Goal: Information Seeking & Learning: Learn about a topic

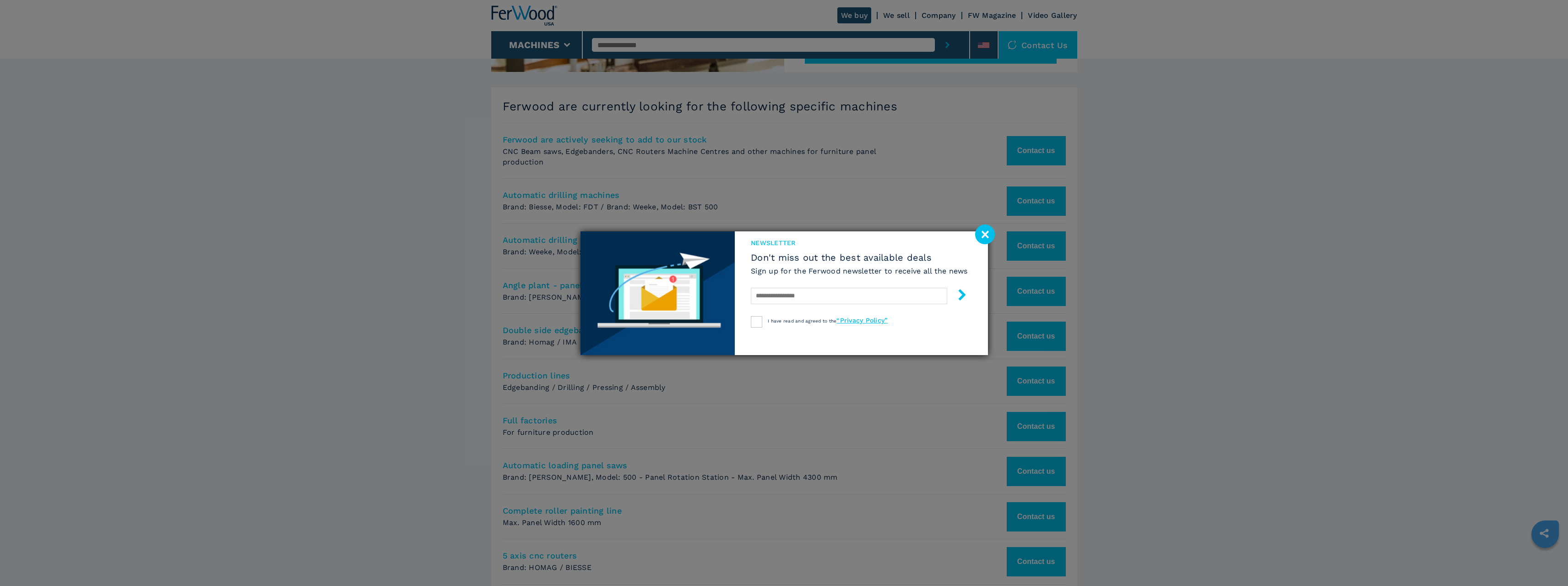
scroll to position [423, 0]
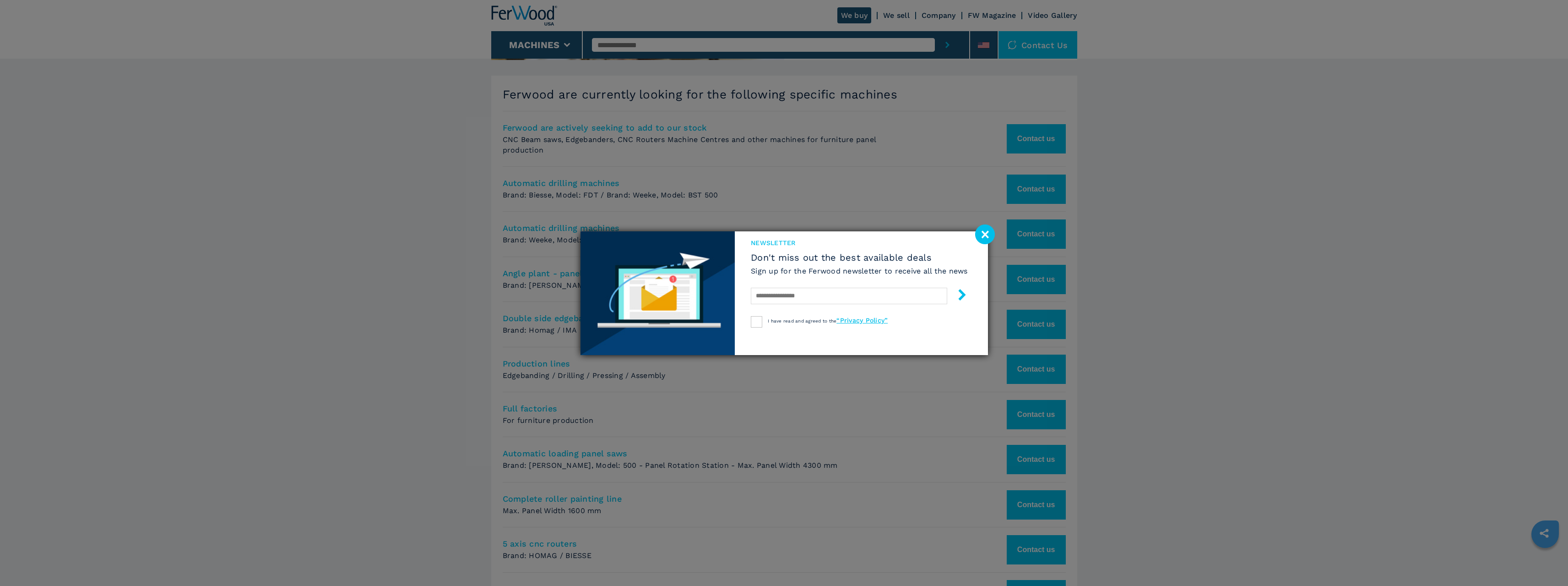
click at [987, 234] on image at bounding box center [985, 234] width 20 height 20
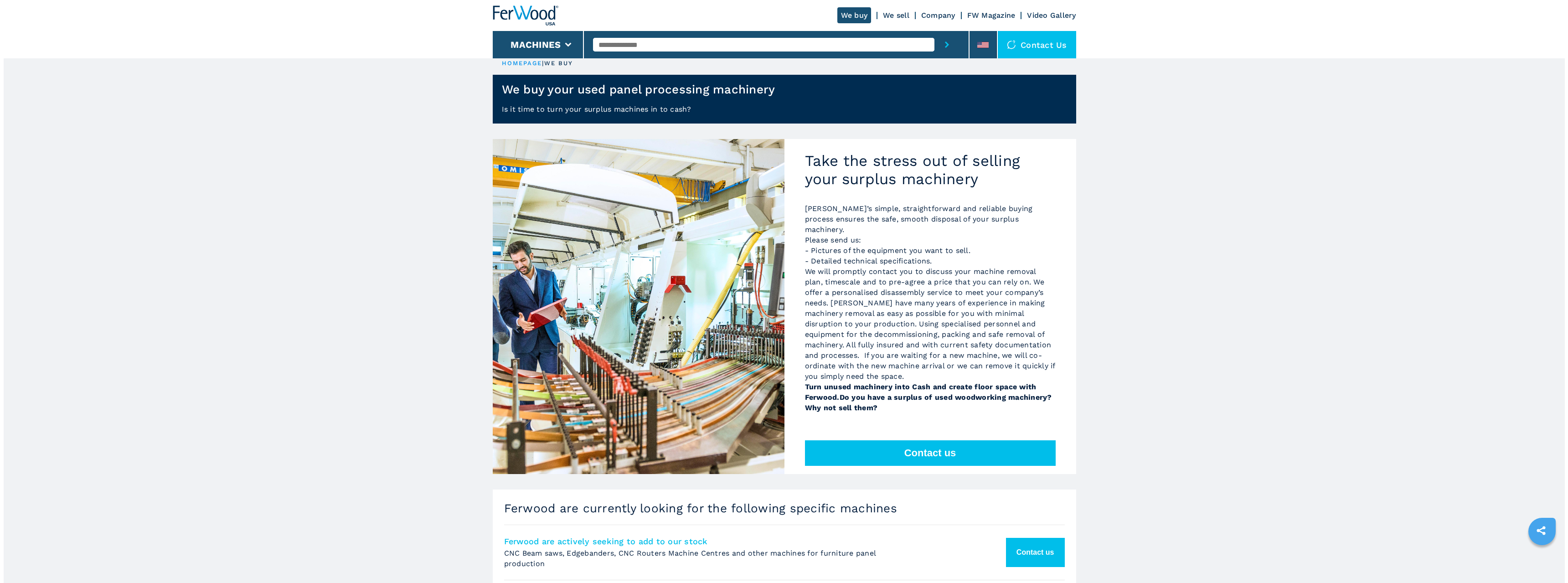
scroll to position [0, 0]
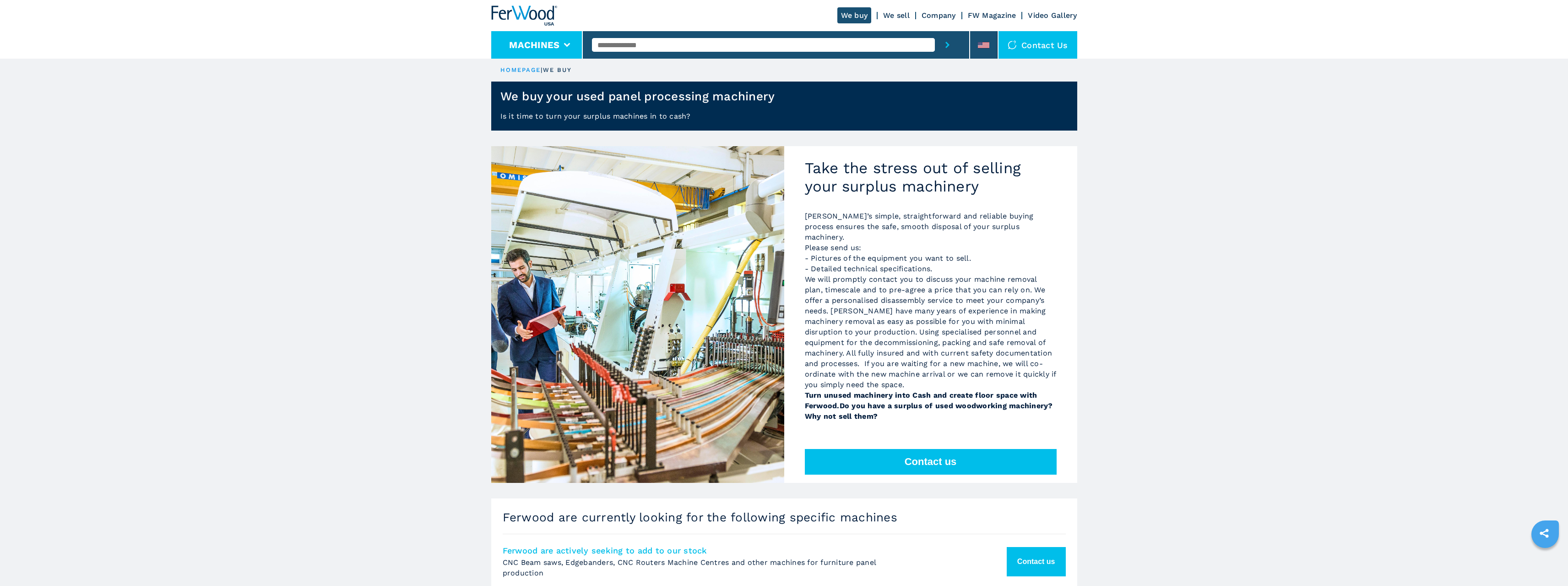
click at [542, 48] on button "Machines" at bounding box center [534, 45] width 50 height 11
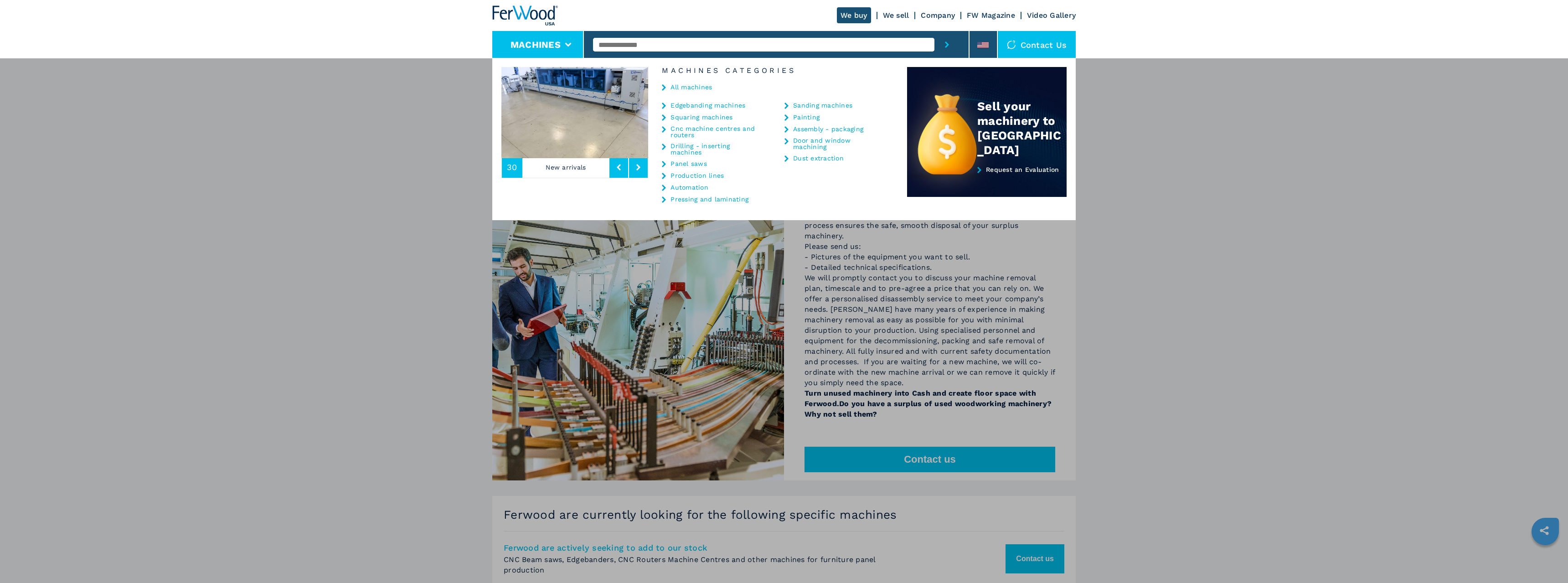
click at [713, 129] on link "Cnc machine centres and routers" at bounding box center [716, 131] width 91 height 13
click at [682, 130] on link "Cnc machine centres and routers" at bounding box center [716, 131] width 91 height 13
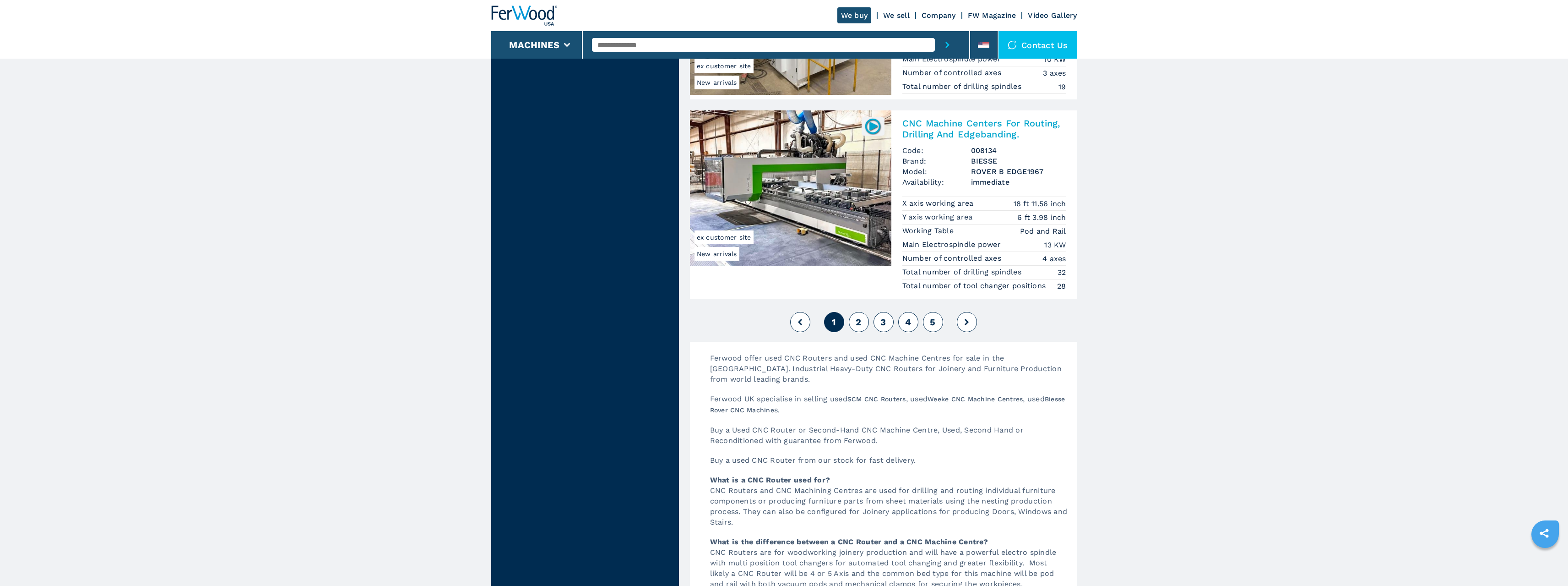
scroll to position [2186, 0]
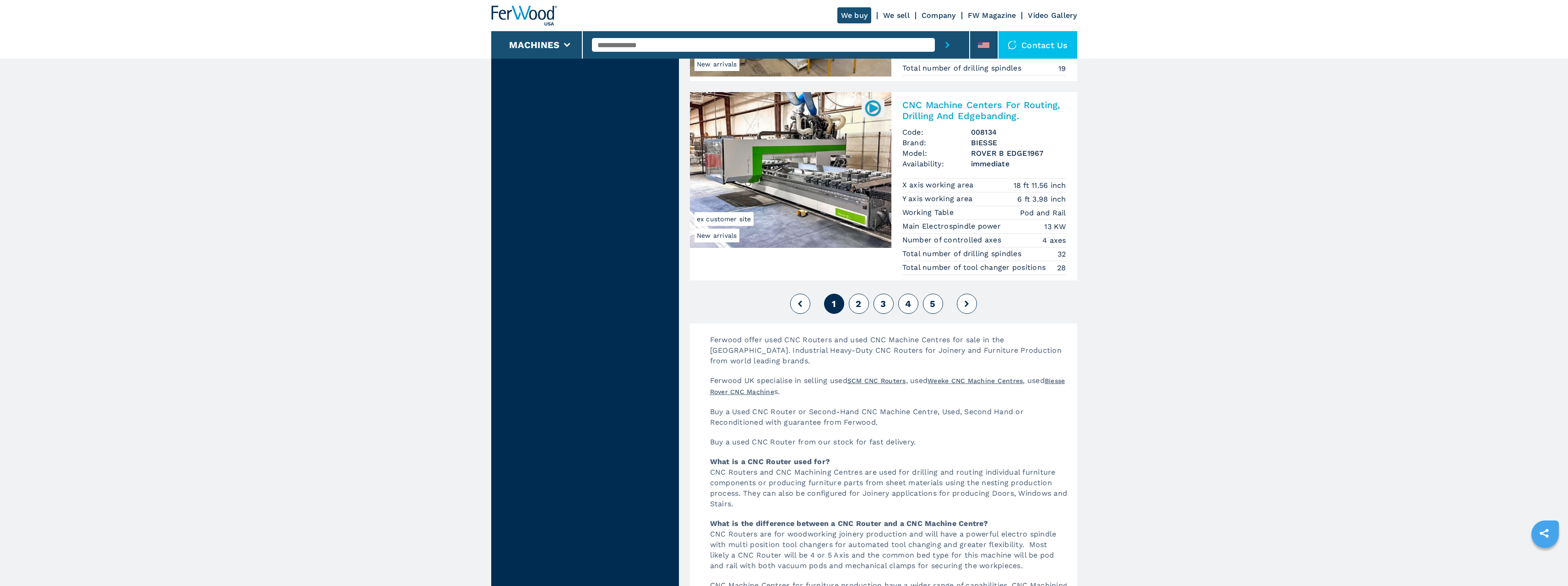
click at [859, 309] on span "2" at bounding box center [858, 303] width 6 height 11
click at [859, 302] on span "2" at bounding box center [858, 303] width 6 height 11
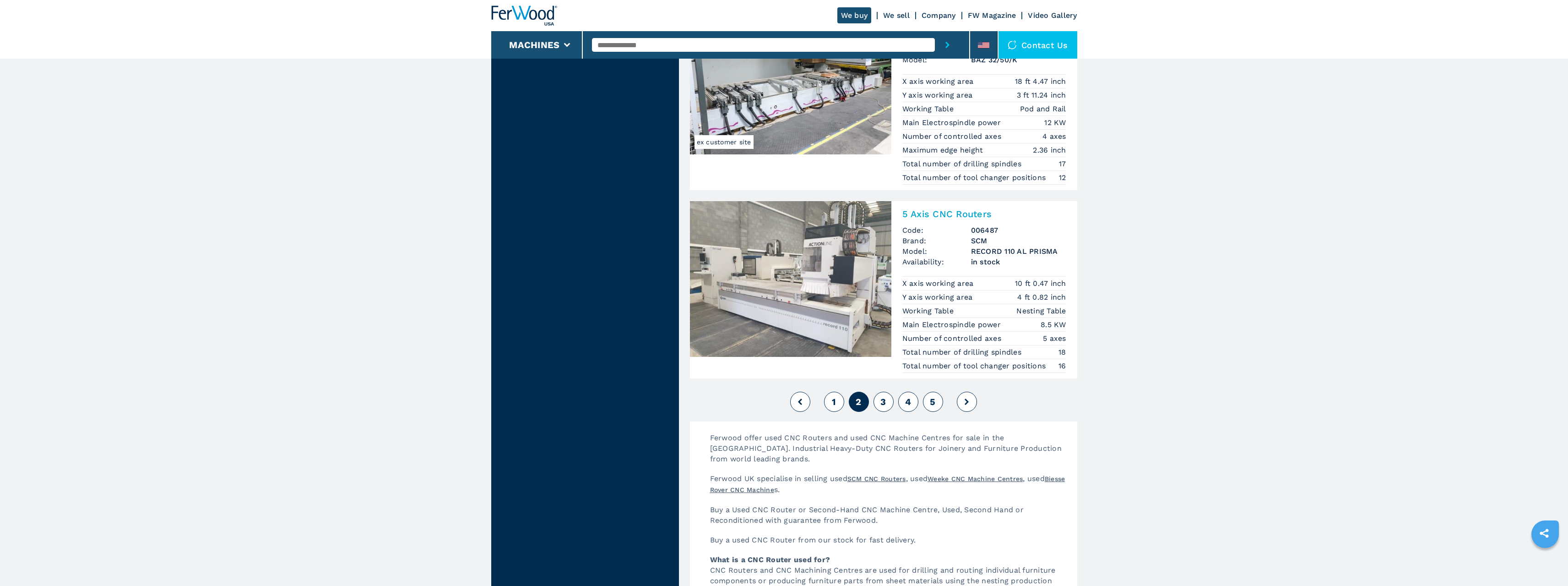
scroll to position [2171, 0]
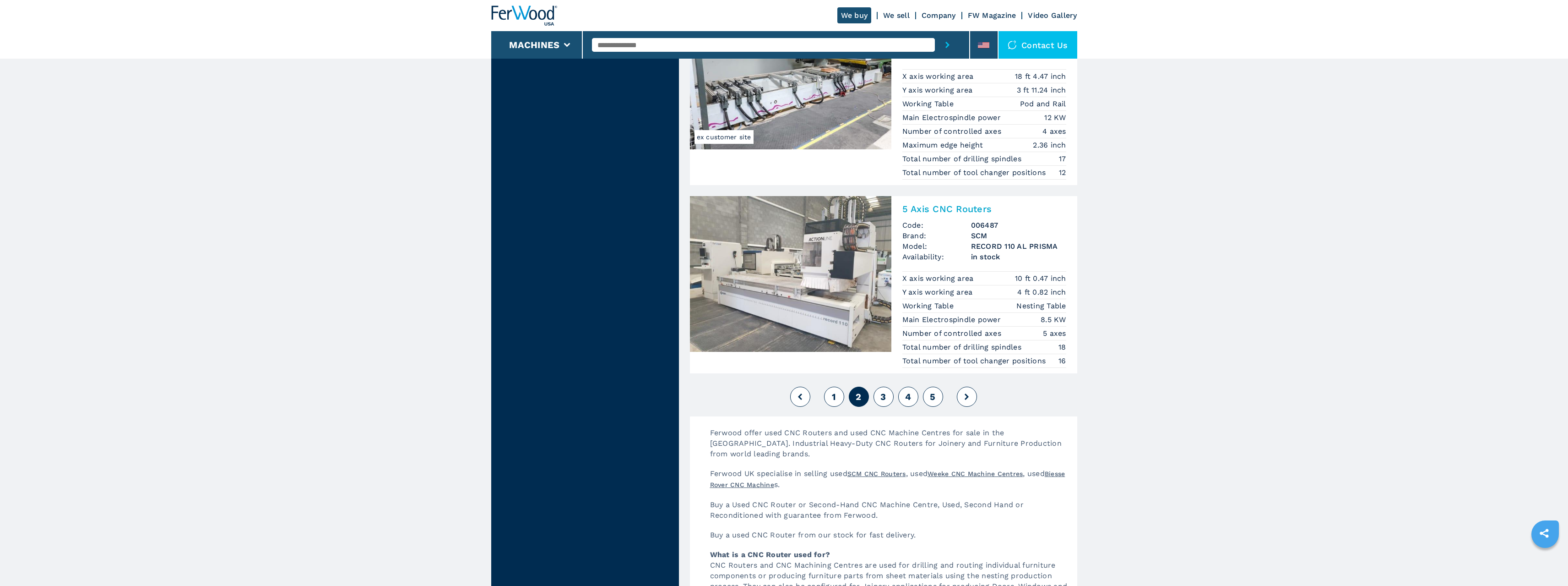
click at [886, 393] on button "3" at bounding box center [883, 396] width 20 height 20
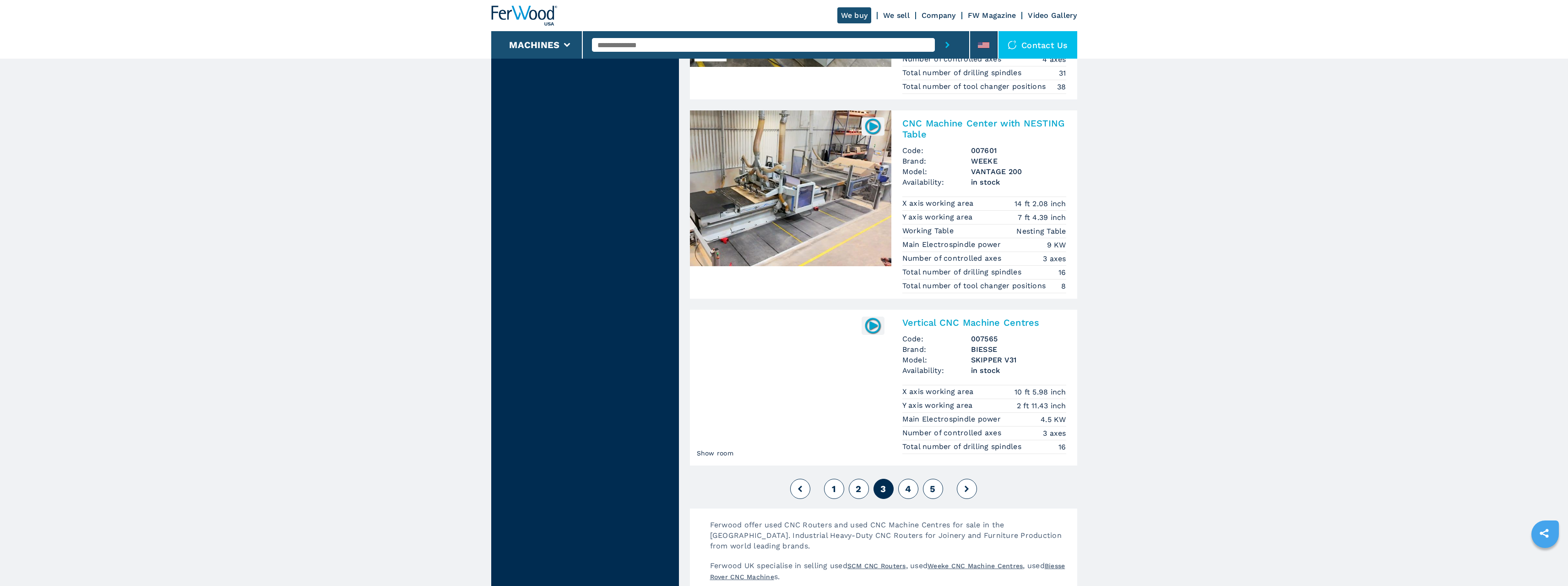
scroll to position [2050, 0]
